Goal: Information Seeking & Learning: Learn about a topic

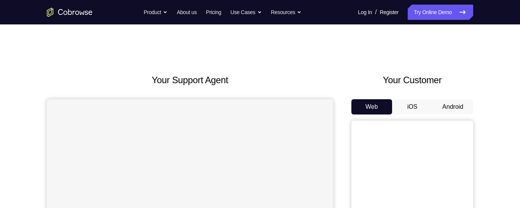
click at [456, 107] on button "Android" at bounding box center [453, 106] width 41 height 15
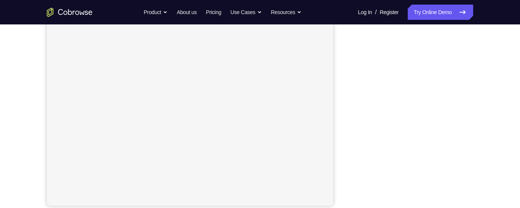
scroll to position [163, 0]
click at [499, 84] on div "Your Support Agent Your Customer Web iOS Android Next Steps We’d be happy to gi…" at bounding box center [260, 156] width 488 height 502
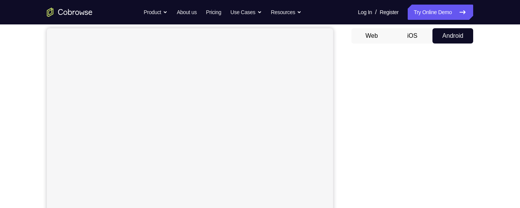
click at [339, 136] on div "Your Support Agent Your Customer Web iOS Android" at bounding box center [260, 143] width 427 height 282
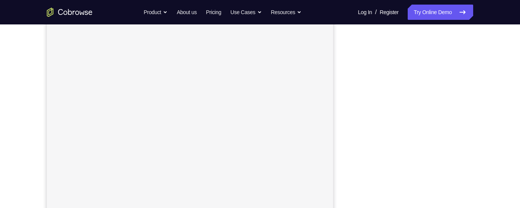
scroll to position [123, 0]
click at [511, 119] on div "Your Support Agent Your Customer Web iOS Android Next Steps We’d be happy to gi…" at bounding box center [260, 152] width 520 height 502
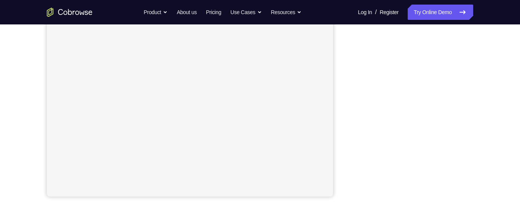
scroll to position [158, 0]
